Goal: Information Seeking & Learning: Learn about a topic

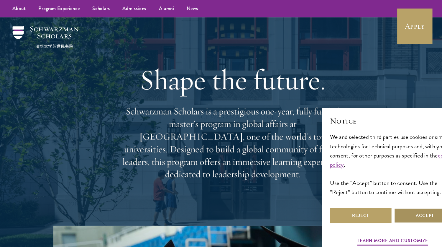
click at [402, 206] on button "Accept" at bounding box center [402, 202] width 58 height 14
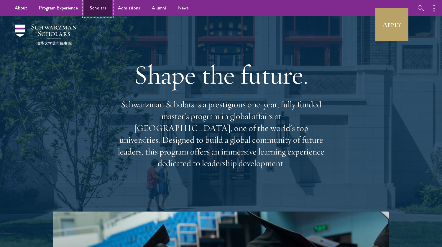
click at [99, 9] on link "Scholars" at bounding box center [98, 8] width 28 height 16
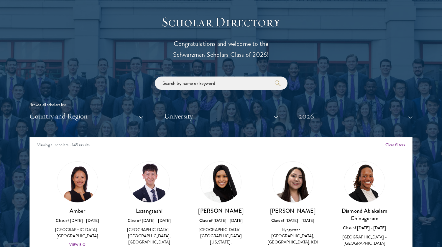
scroll to position [647, 0]
